Goal: Task Accomplishment & Management: Complete application form

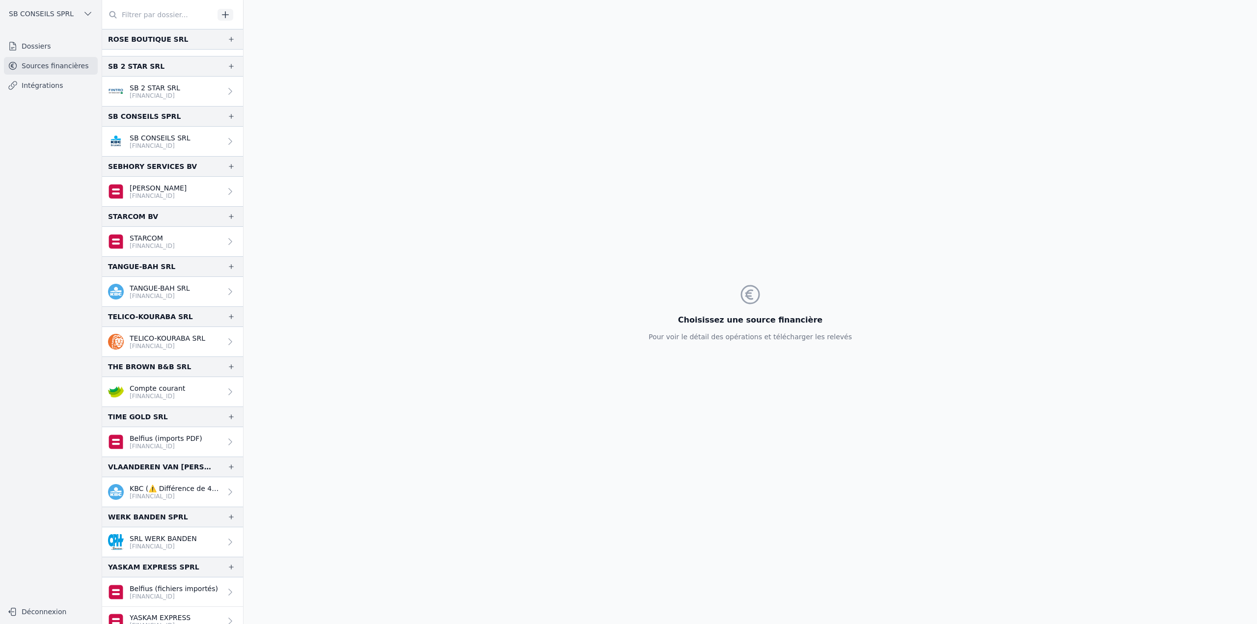
scroll to position [1676, 0]
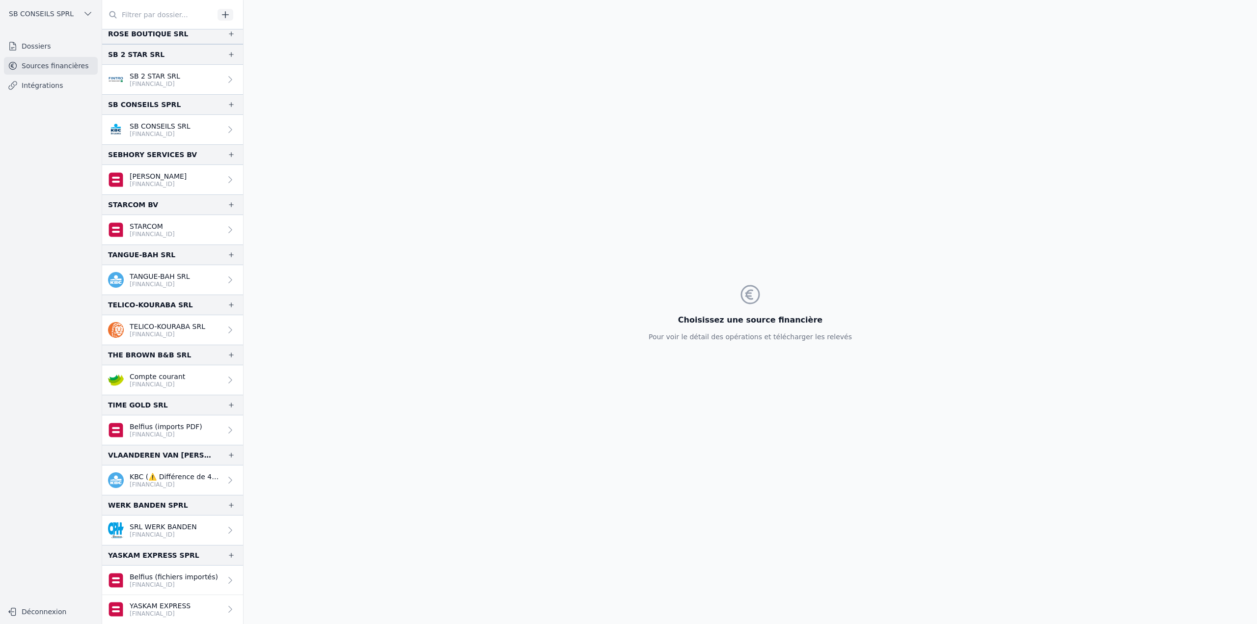
click at [173, 482] on p "[FINANCIAL_ID]" at bounding box center [176, 485] width 92 height 8
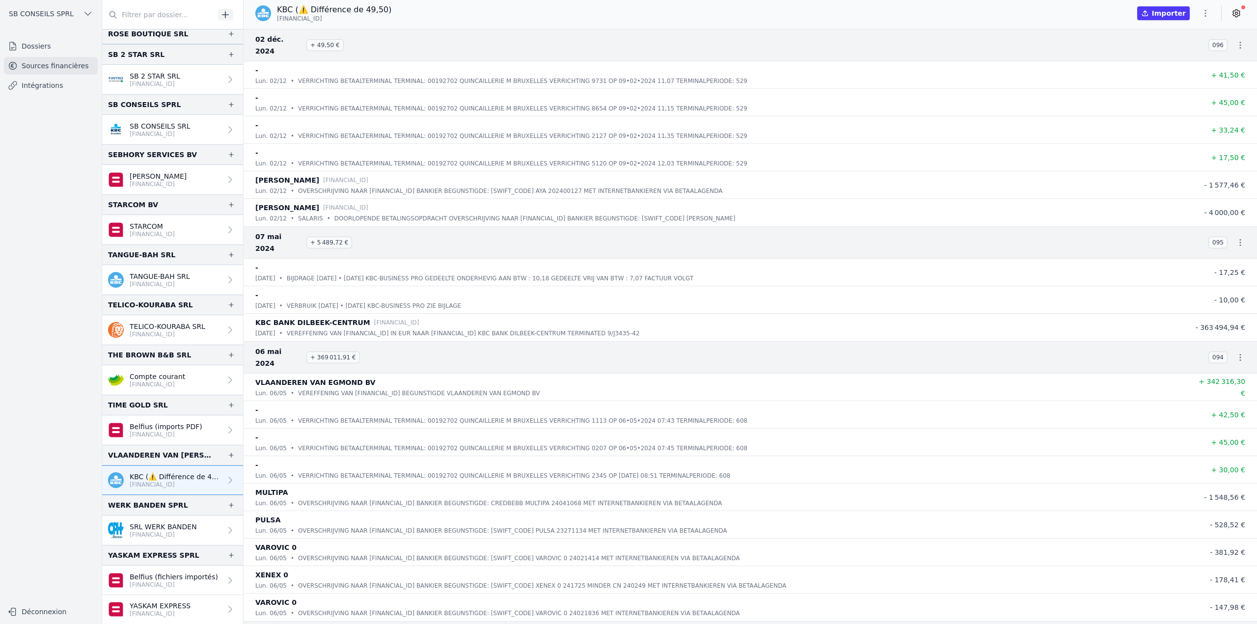
click at [1209, 12] on icon "button" at bounding box center [1205, 13] width 10 height 10
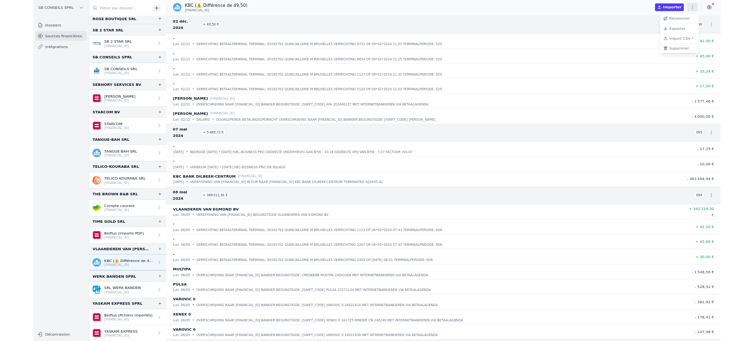
scroll to position [1671, 0]
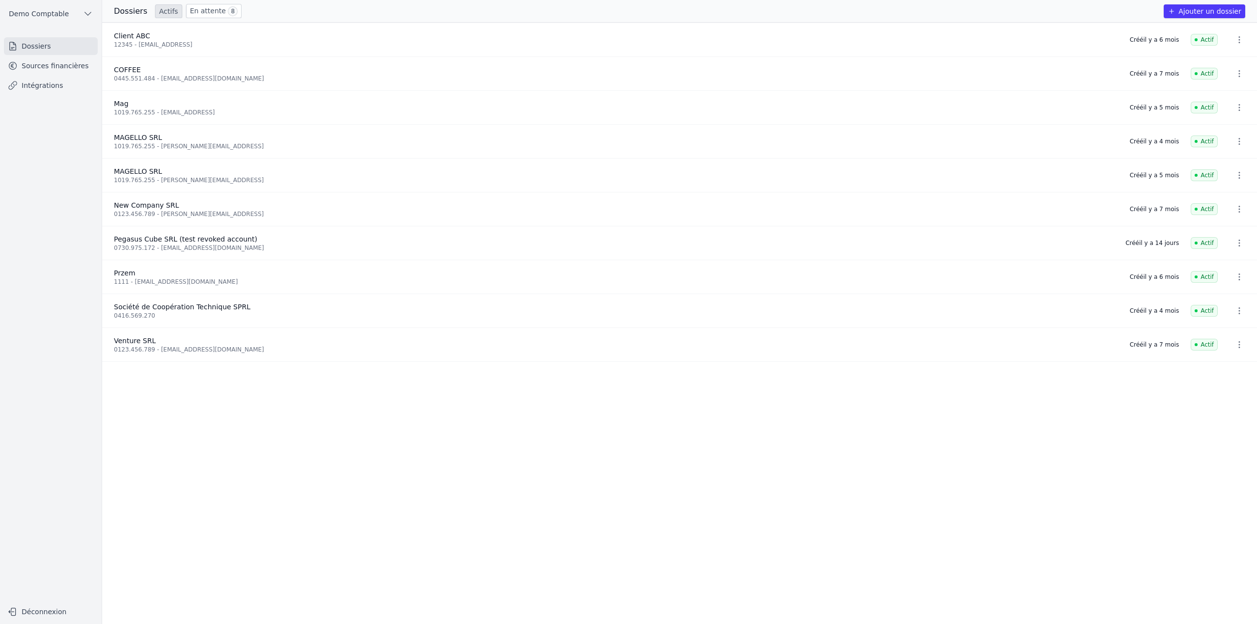
click at [26, 49] on link "Dossiers" at bounding box center [51, 46] width 94 height 18
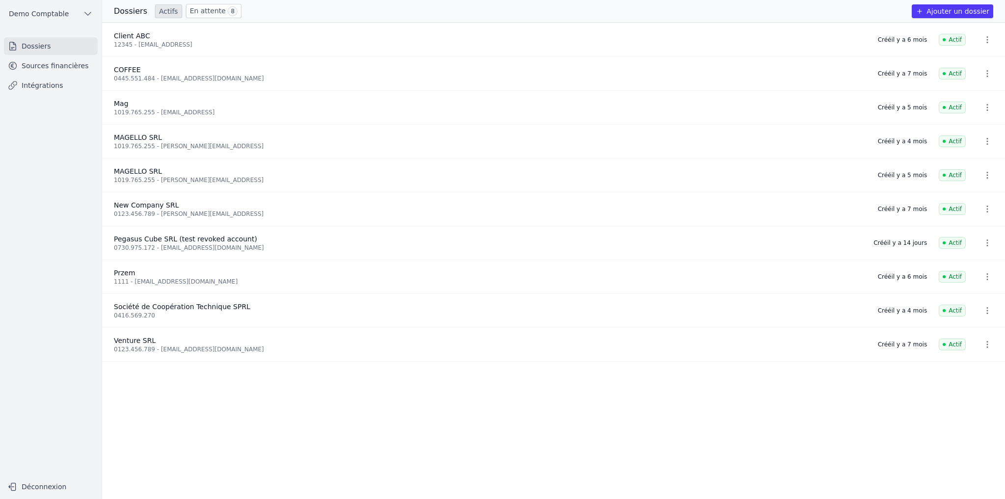
click at [500, 16] on button "Ajouter un dossier" at bounding box center [952, 11] width 81 height 14
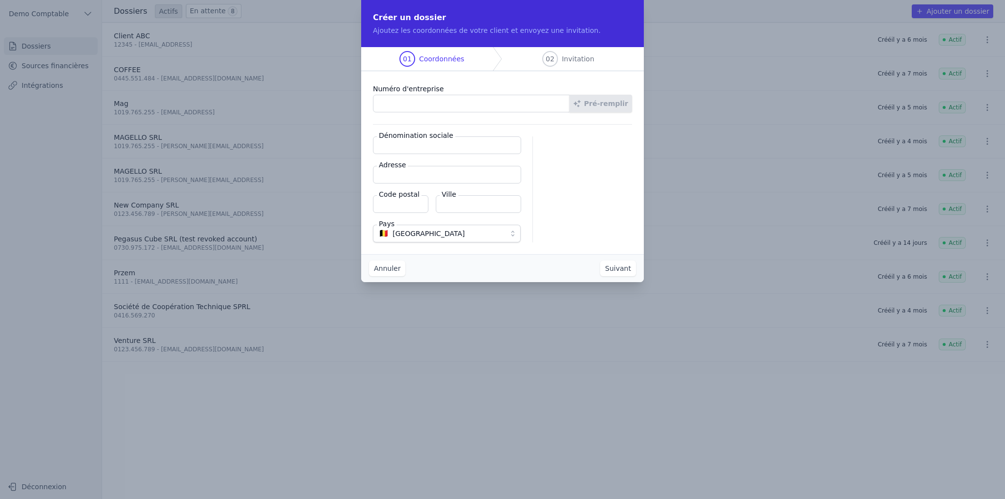
click at [418, 108] on input "Numéro d'entreprise" at bounding box center [471, 104] width 197 height 18
type input "1019.765.255"
click at [500, 106] on button "Pré-remplir" at bounding box center [600, 104] width 63 height 18
type input "MAGELLO SRL"
type input "[GEOGRAPHIC_DATA] 30/16"
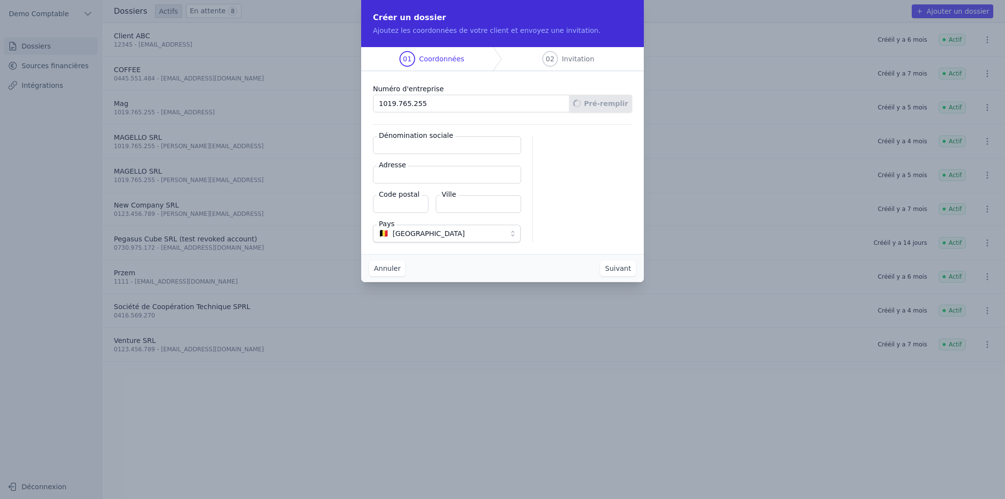
type input "1050"
type input "Ixelles"
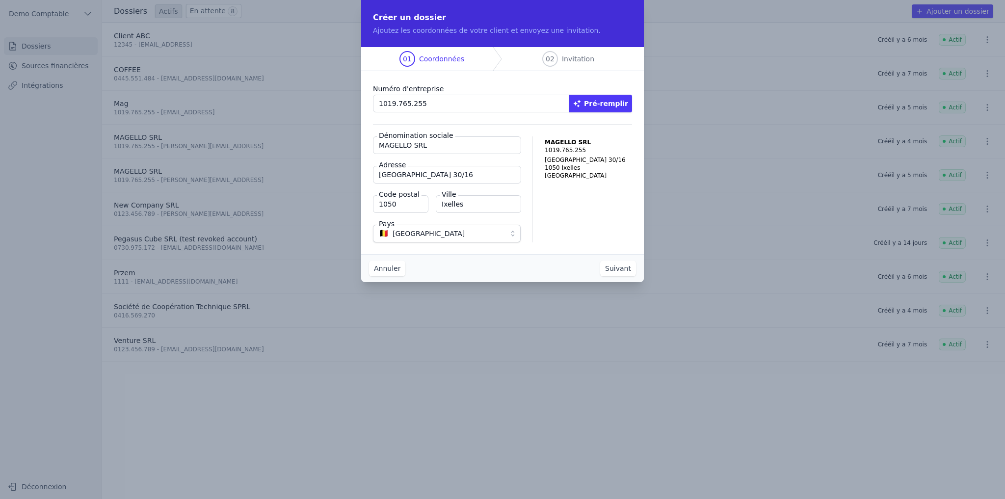
click at [500, 257] on button "Suivant" at bounding box center [618, 269] width 36 height 16
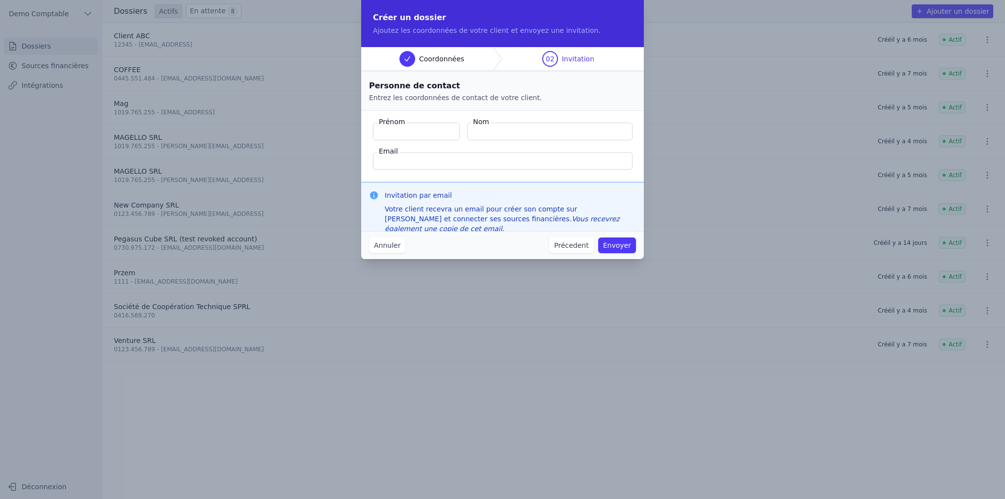
click at [400, 121] on label "Prénom" at bounding box center [392, 122] width 30 height 10
click at [400, 123] on input "Prénom" at bounding box center [416, 132] width 87 height 18
click at [499, 128] on input "Nom" at bounding box center [549, 132] width 165 height 18
click at [394, 166] on input "Email" at bounding box center [503, 161] width 260 height 18
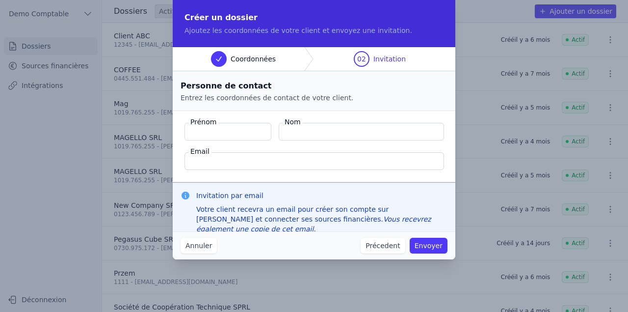
click at [203, 249] on button "Annuler" at bounding box center [199, 246] width 36 height 16
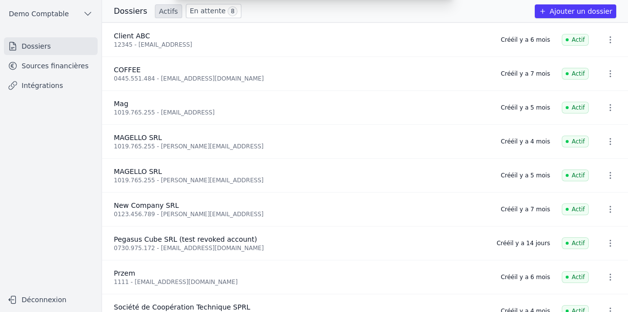
click at [52, 64] on div "Créer un dossier Ajoutez les coordonnées de votre client et envoyez une invitat…" at bounding box center [314, 156] width 628 height 312
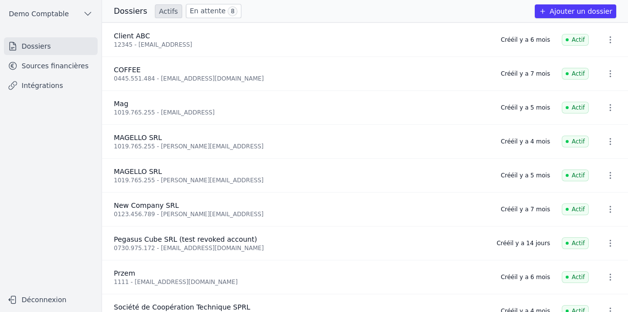
click at [52, 66] on link "Sources financières" at bounding box center [51, 66] width 94 height 18
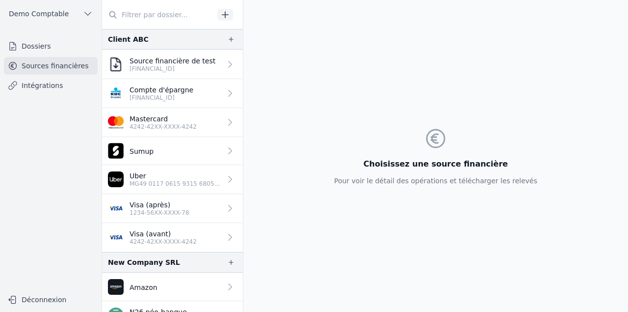
click at [176, 232] on p "Visa (avant)" at bounding box center [163, 234] width 67 height 10
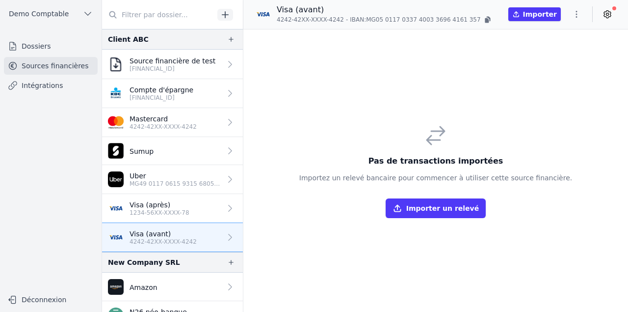
click at [192, 209] on link "Visa (après) 1234-56XX-XXXX-78" at bounding box center [172, 208] width 141 height 29
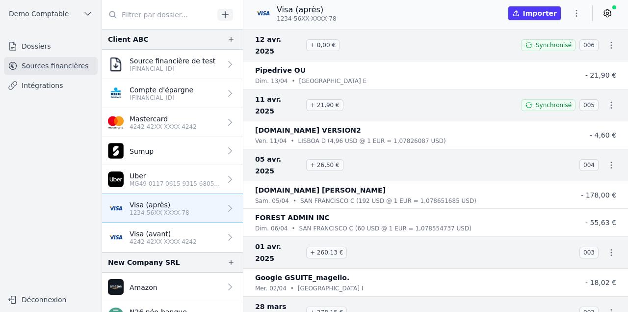
click at [500, 13] on icon at bounding box center [608, 13] width 2 height 2
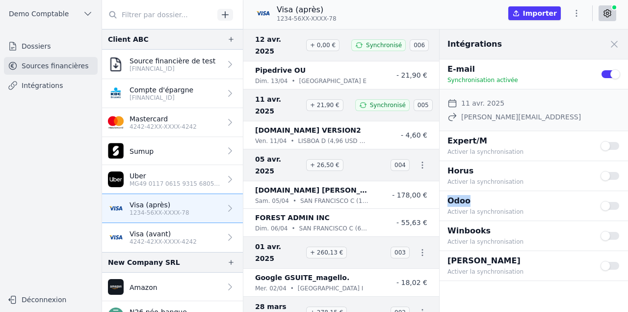
drag, startPoint x: 450, startPoint y: 203, endPoint x: 475, endPoint y: 202, distance: 25.0
click at [475, 202] on p "Odoo" at bounding box center [518, 201] width 141 height 12
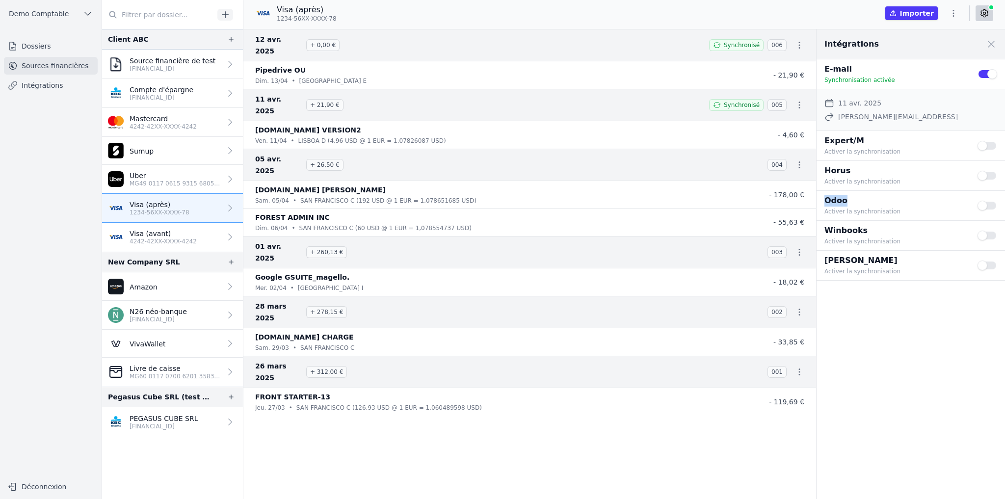
click at [42, 68] on link "Sources financières" at bounding box center [51, 66] width 94 height 18
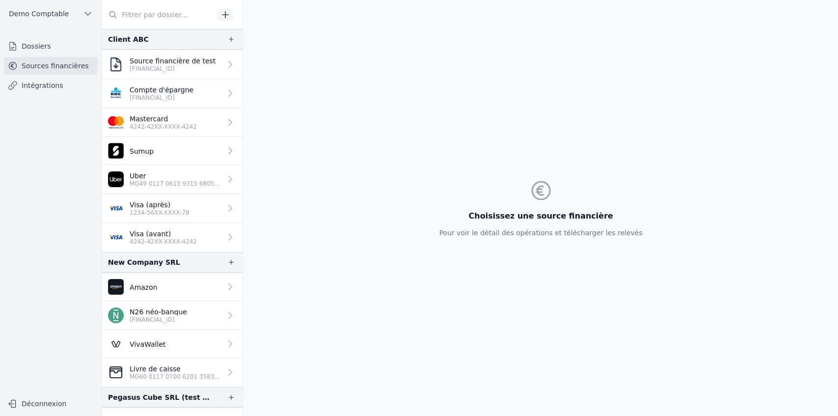
scroll to position [17, 0]
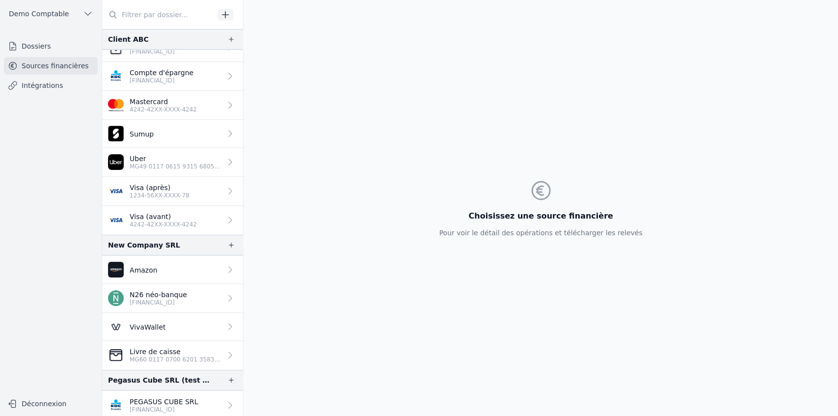
click at [158, 191] on p "1234-56XX-XXXX-78" at bounding box center [160, 195] width 60 height 8
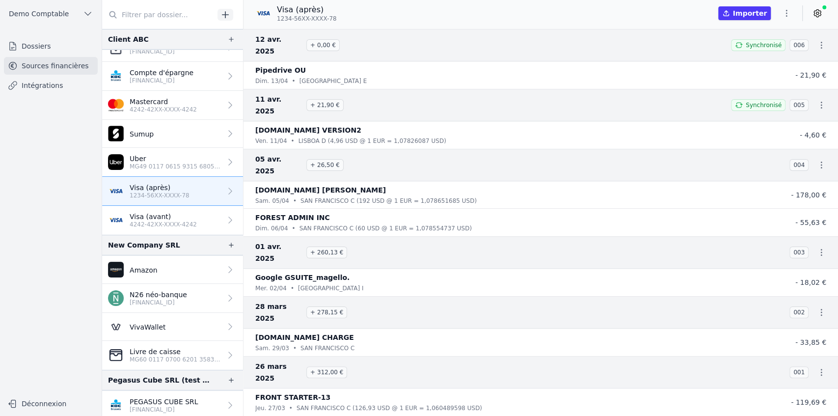
click at [500, 12] on icon at bounding box center [817, 13] width 7 height 7
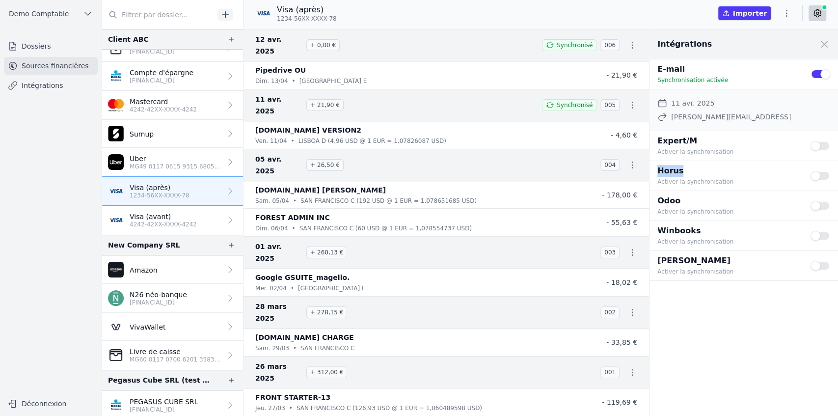
drag, startPoint x: 657, startPoint y: 167, endPoint x: 689, endPoint y: 168, distance: 31.9
click at [500, 168] on p "Horus" at bounding box center [727, 171] width 141 height 12
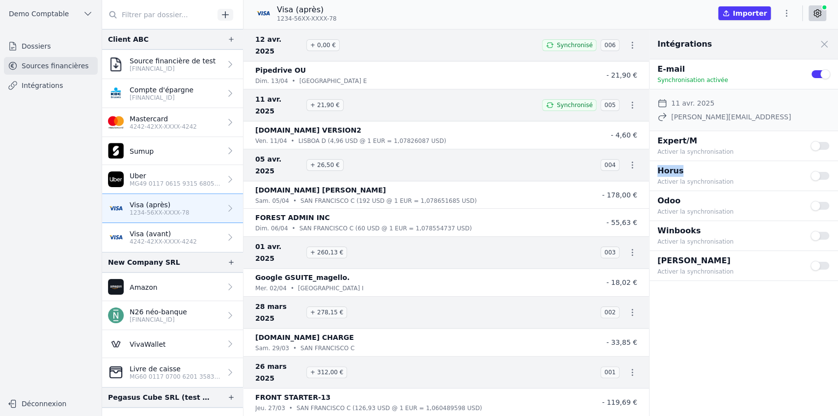
click at [183, 257] on p "Livre de caisse" at bounding box center [176, 369] width 92 height 10
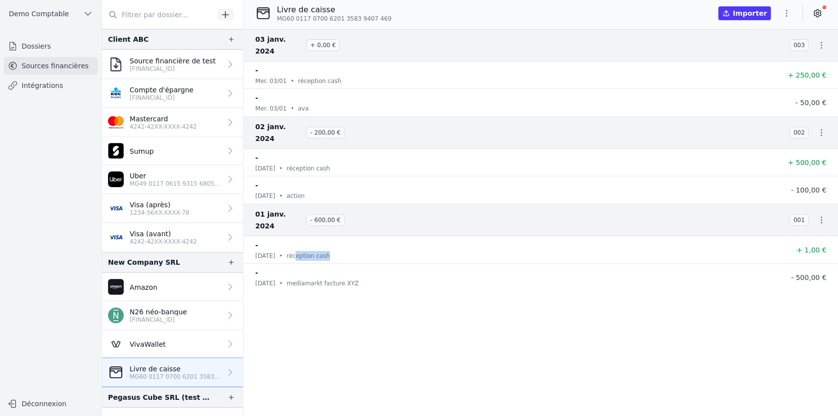
drag, startPoint x: 332, startPoint y: 223, endPoint x: 351, endPoint y: 239, distance: 24.1
click at [367, 251] on div "[DATE] • réception cash" at bounding box center [511, 256] width 512 height 10
drag, startPoint x: 306, startPoint y: 245, endPoint x: 369, endPoint y: 249, distance: 63.0
click at [369, 257] on div "[DATE] • mediamarkt facture XYZ" at bounding box center [511, 283] width 512 height 10
drag, startPoint x: 292, startPoint y: 147, endPoint x: 345, endPoint y: 148, distance: 52.5
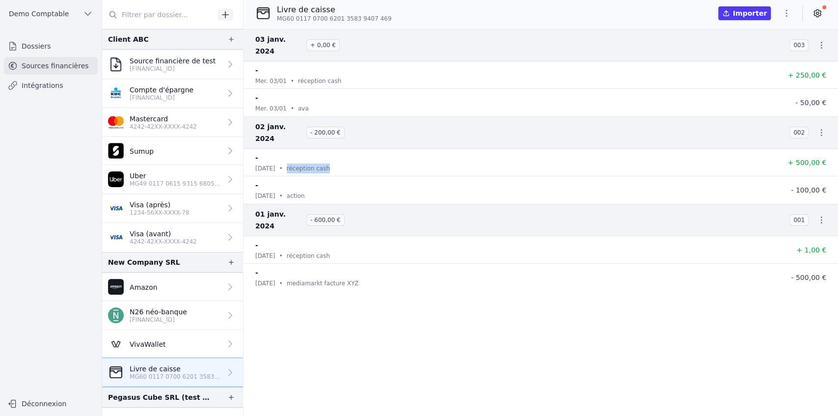
click at [345, 163] on div "[DATE] • réception cash" at bounding box center [511, 168] width 512 height 10
drag, startPoint x: 302, startPoint y: 169, endPoint x: 326, endPoint y: 167, distance: 24.2
click at [325, 191] on div "[DATE] • action" at bounding box center [511, 196] width 512 height 10
drag, startPoint x: 303, startPoint y: 68, endPoint x: 338, endPoint y: 68, distance: 34.9
click at [338, 76] on div "[DATE] • réception cash" at bounding box center [511, 81] width 512 height 10
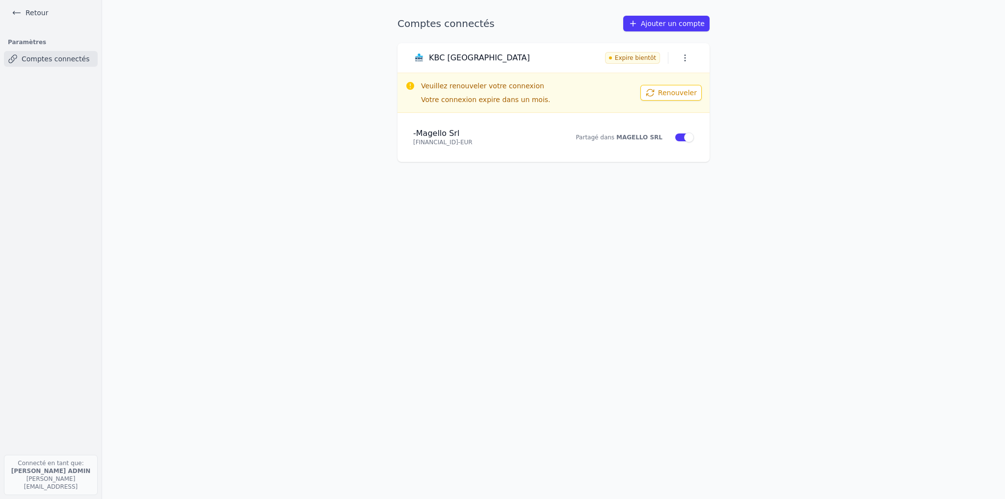
click at [39, 13] on link "Retour" at bounding box center [30, 13] width 44 height 14
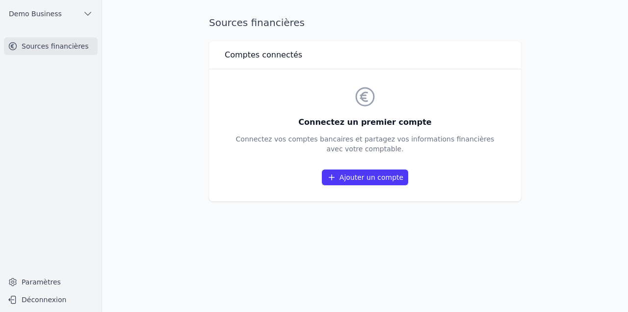
click at [366, 179] on link "Ajouter un compte" at bounding box center [365, 177] width 86 height 16
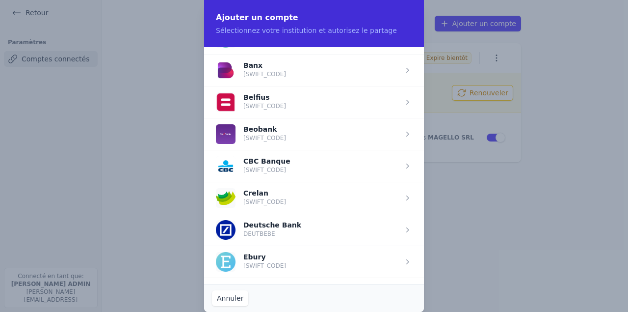
scroll to position [319, 0]
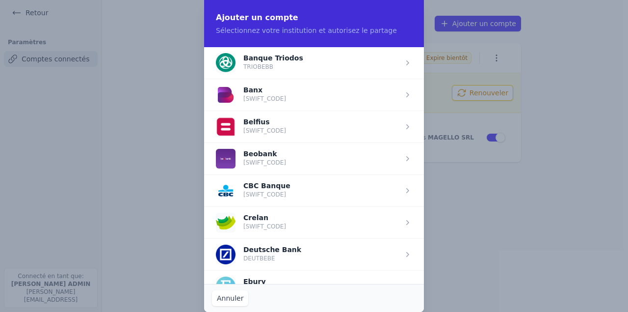
click at [272, 123] on span "button" at bounding box center [314, 126] width 220 height 32
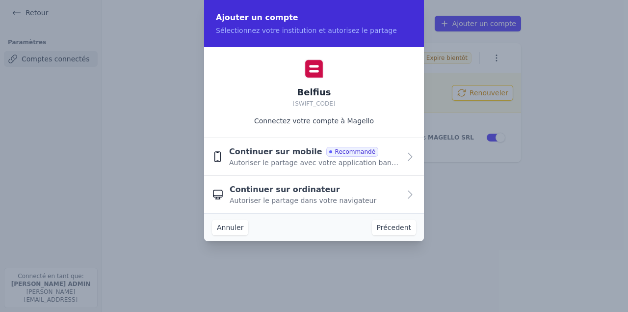
click at [278, 155] on span "Continuer sur mobile" at bounding box center [275, 152] width 93 height 12
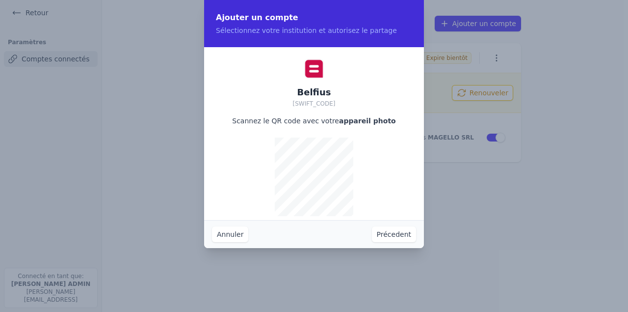
click at [397, 234] on button "Précedent" at bounding box center [394, 234] width 44 height 16
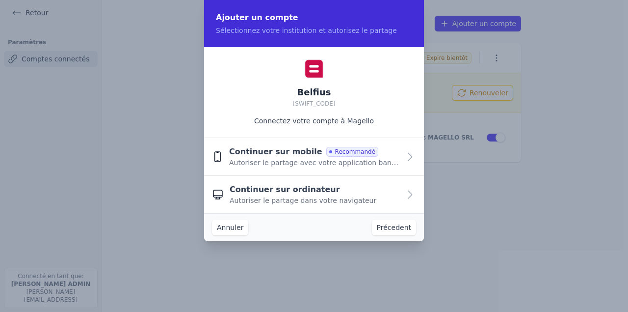
click at [263, 198] on span "Autoriser le partage dans votre navigateur" at bounding box center [303, 200] width 147 height 10
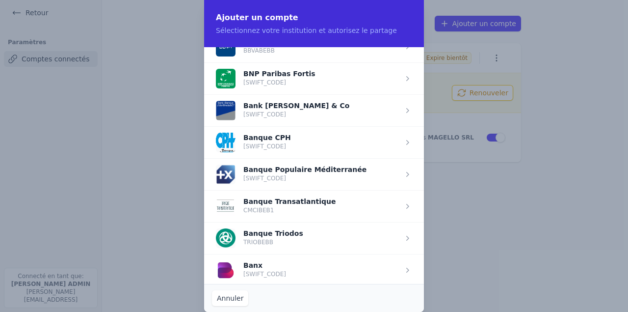
scroll to position [147, 0]
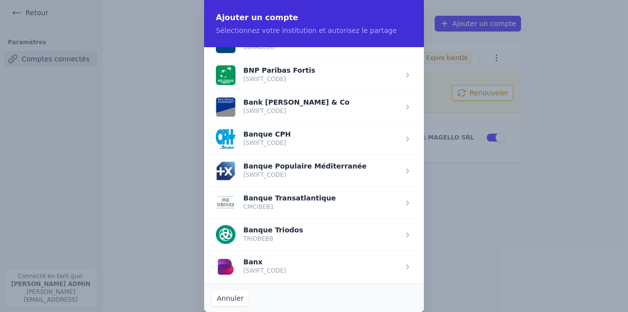
click at [273, 72] on span "button" at bounding box center [314, 75] width 220 height 32
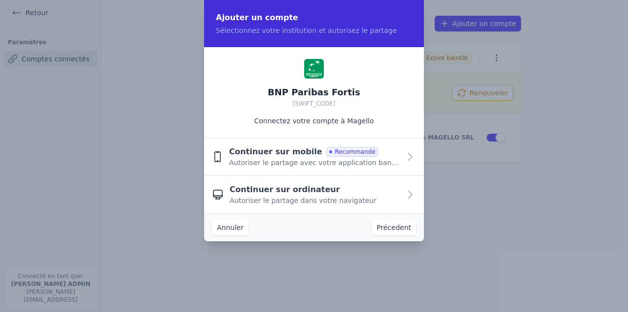
scroll to position [0, 0]
click at [269, 189] on span "Continuer sur ordinateur" at bounding box center [285, 190] width 110 height 12
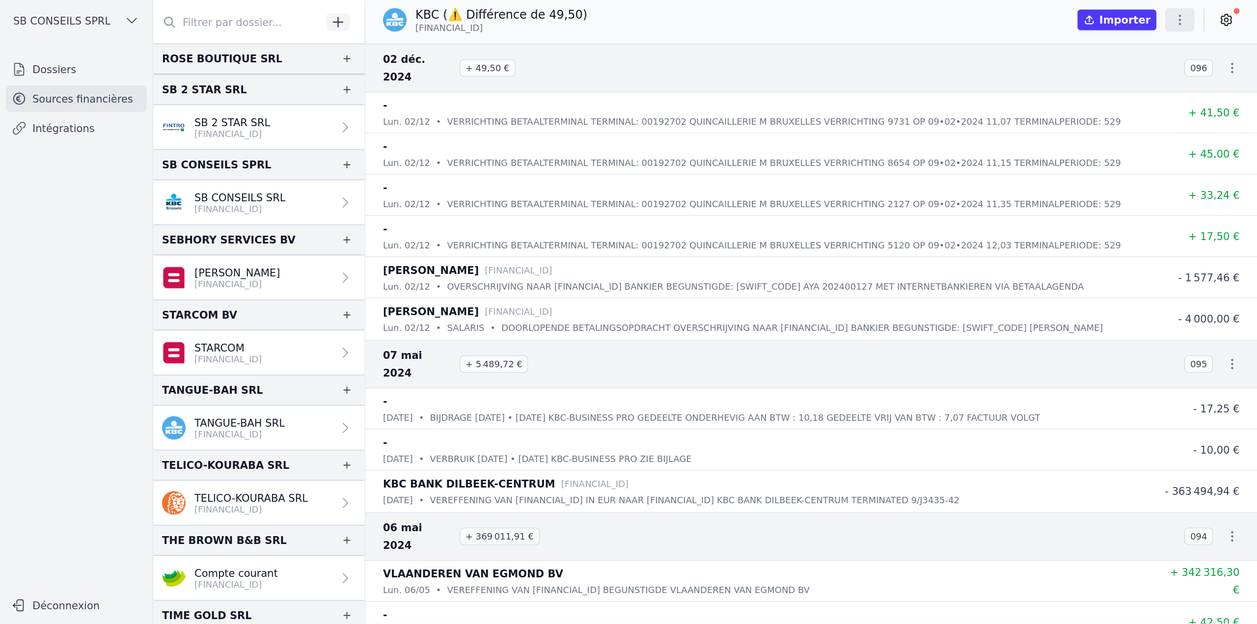
scroll to position [1671, 0]
